Goal: Find specific page/section: Find specific page/section

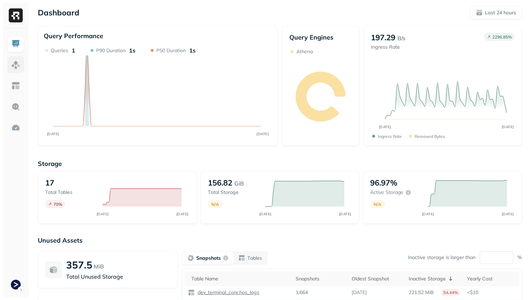
click at [19, 69] on img at bounding box center [15, 64] width 9 height 9
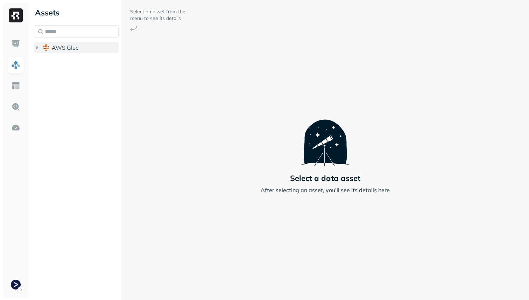
click at [56, 50] on span "AWS Glue" at bounding box center [65, 47] width 27 height 7
click at [65, 67] on li "dev_terminal_core" at bounding box center [80, 61] width 78 height 13
click at [65, 64] on button "dev_terminal_core" at bounding box center [80, 60] width 78 height 11
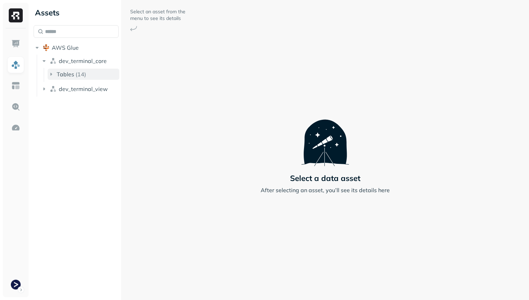
click at [70, 75] on span "Tables" at bounding box center [66, 74] width 18 height 7
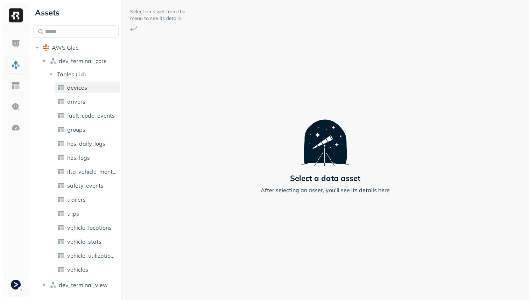
click at [74, 83] on link "devices" at bounding box center [87, 87] width 65 height 11
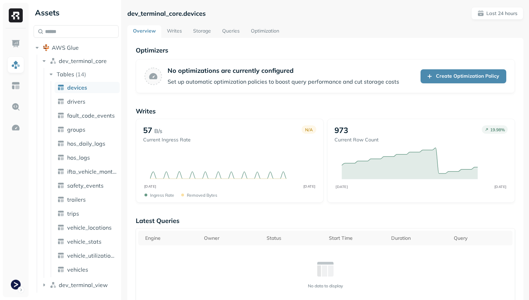
click at [263, 30] on link "Optimization" at bounding box center [265, 31] width 40 height 13
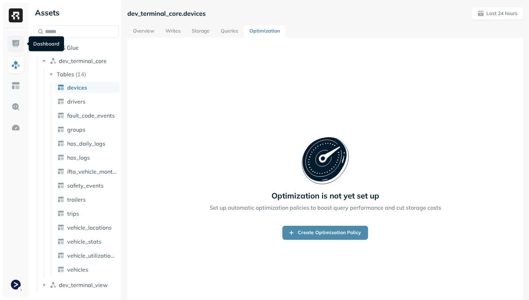
click at [18, 41] on img at bounding box center [15, 43] width 9 height 9
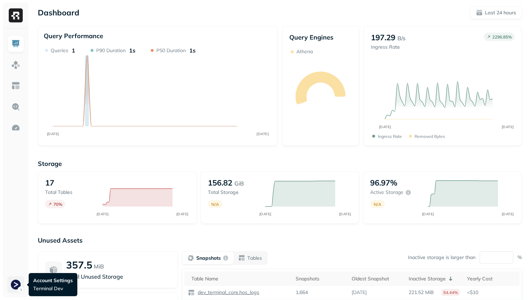
click at [18, 286] on html "Dashboard Last 24 hours Query Performance OCT 14 OCT 15 Queries 1 P90 Duration …" at bounding box center [264, 195] width 529 height 390
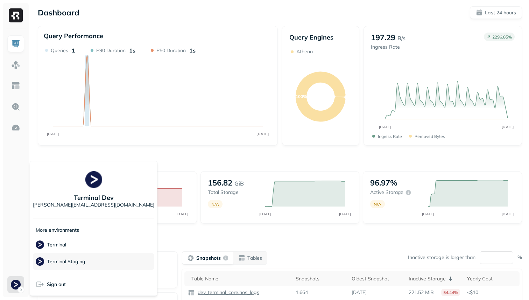
click at [77, 258] on span "Terminal Staging" at bounding box center [61, 261] width 50 height 8
